Goal: Find specific page/section: Find specific page/section

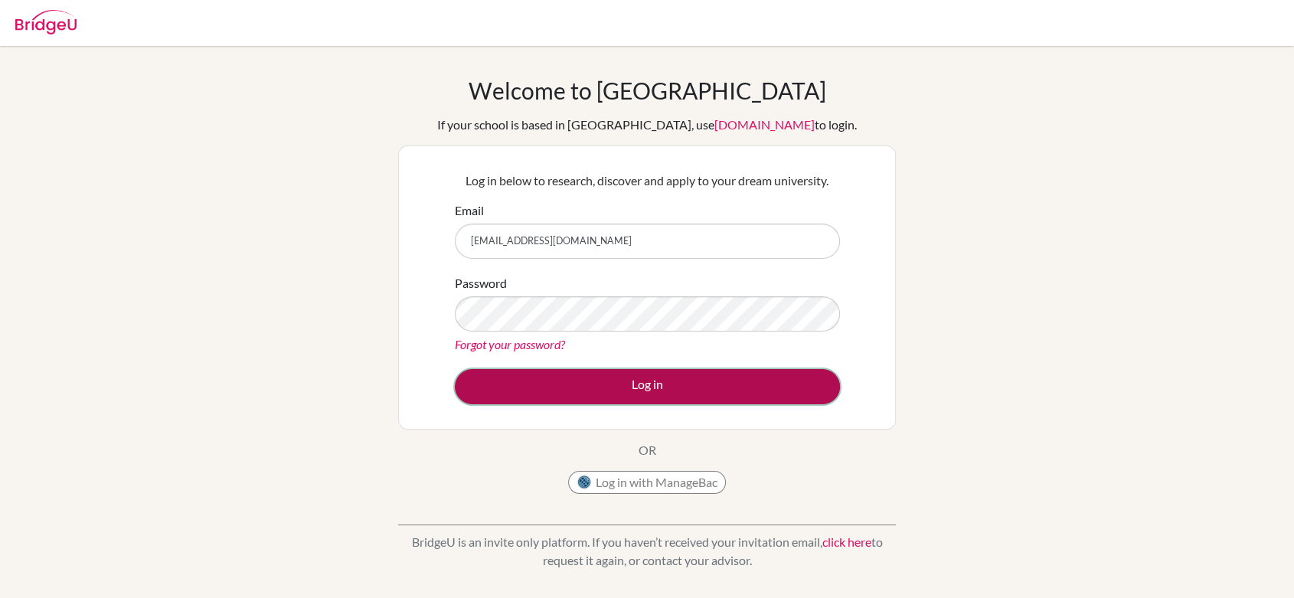
click at [701, 387] on button "Log in" at bounding box center [647, 386] width 385 height 35
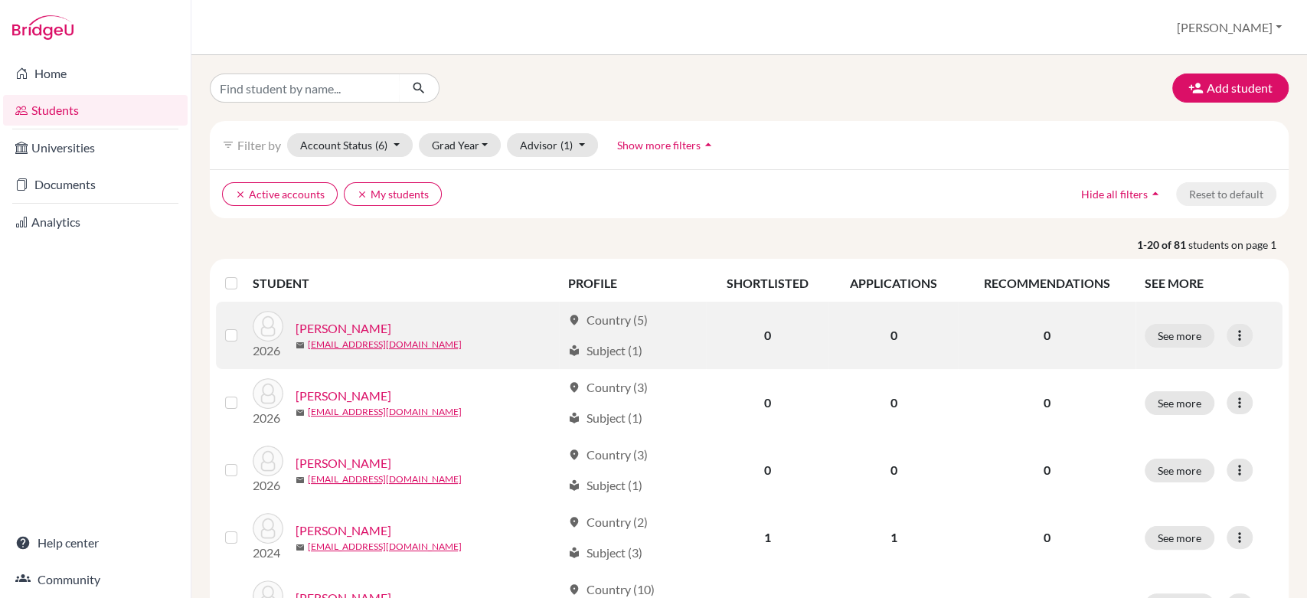
click at [336, 324] on link "Andino, Annette" at bounding box center [344, 328] width 96 height 18
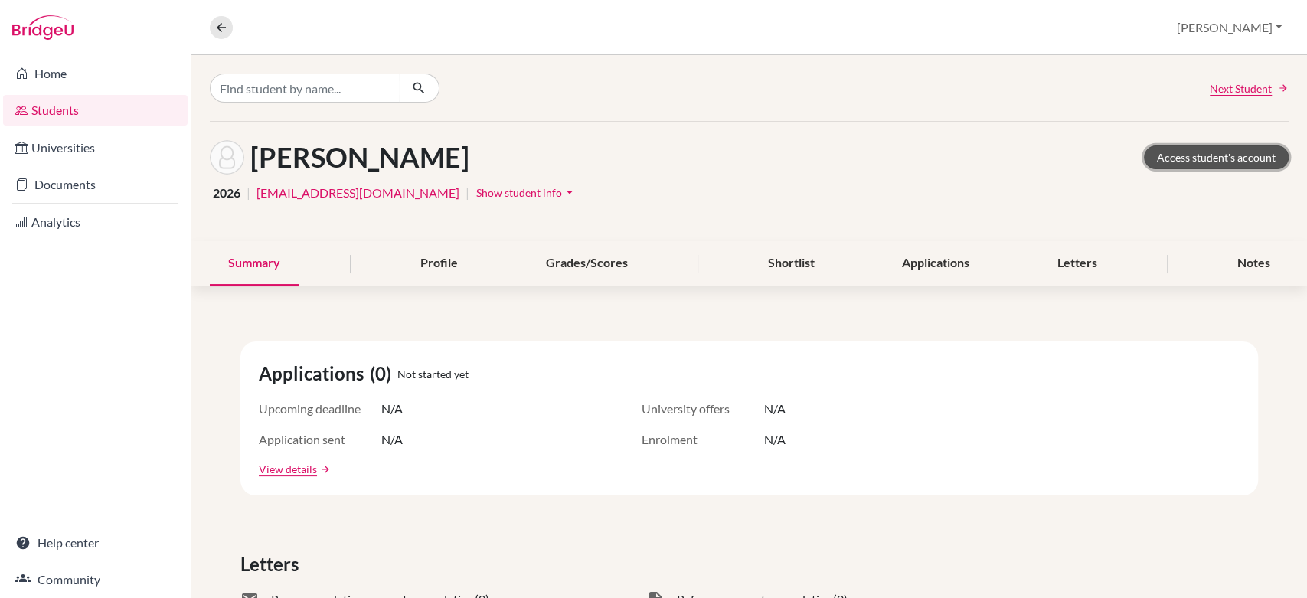
click at [1195, 155] on link "Access student's account" at bounding box center [1216, 157] width 145 height 24
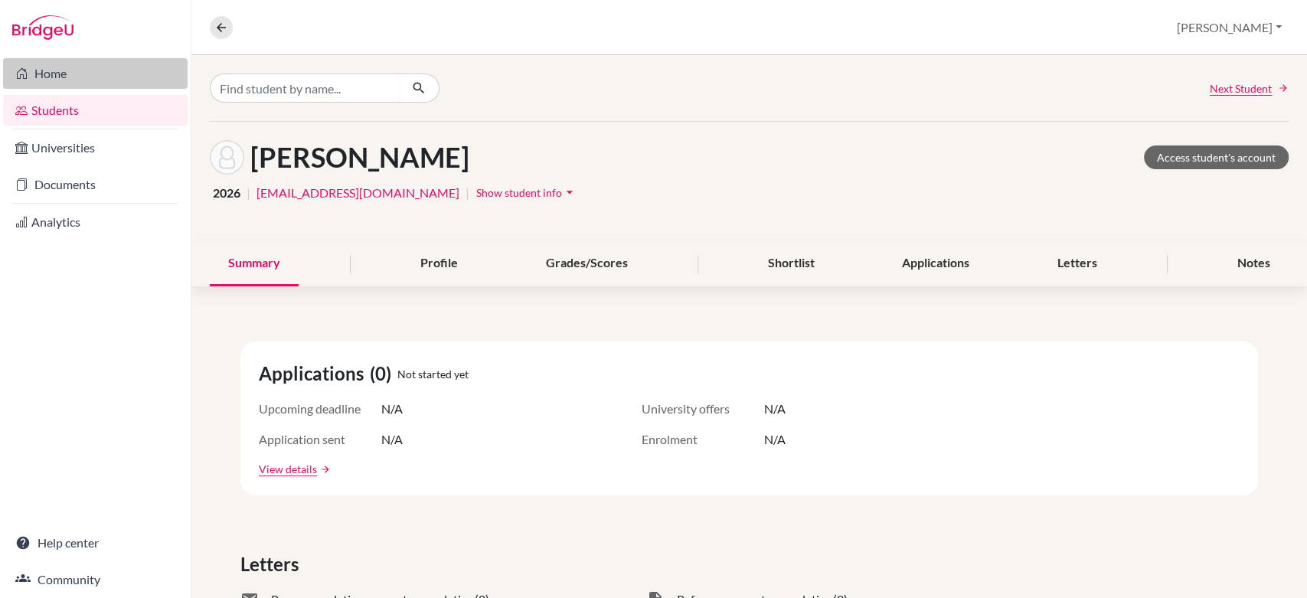
click at [62, 82] on link "Home" at bounding box center [95, 73] width 185 height 31
